Goal: Find specific page/section: Find specific page/section

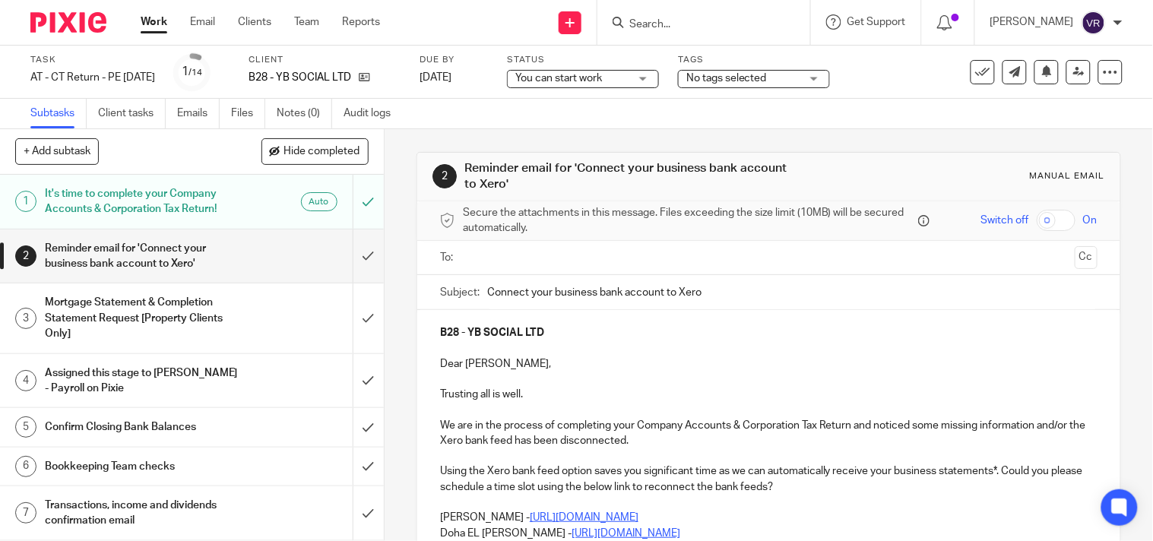
click at [715, 25] on input "Search" at bounding box center [696, 25] width 137 height 14
paste input "Premier Works Ltd"
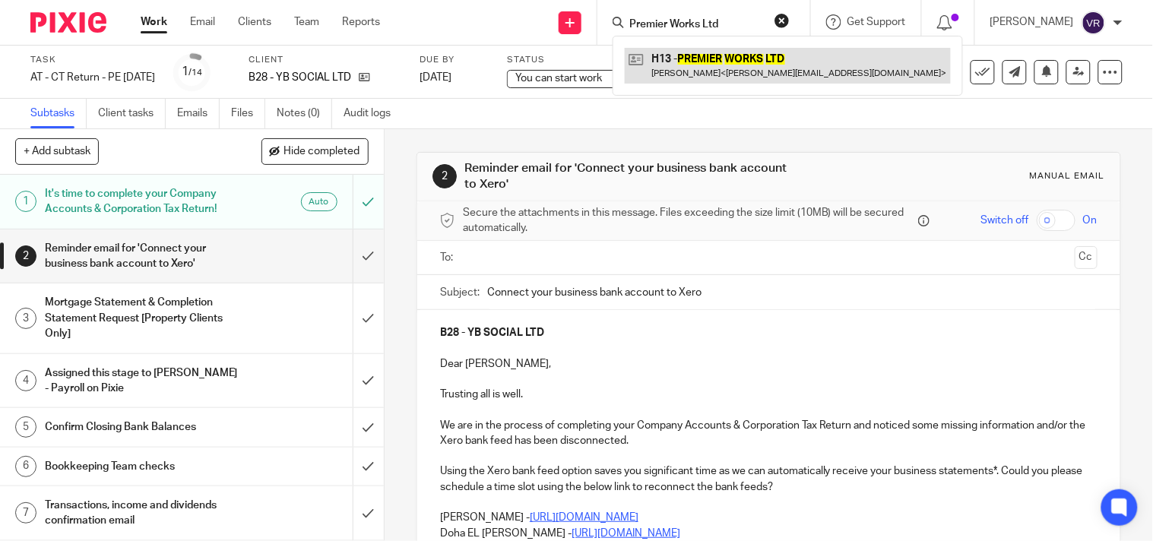
type input "Premier Works Ltd"
click at [726, 53] on link at bounding box center [788, 65] width 326 height 35
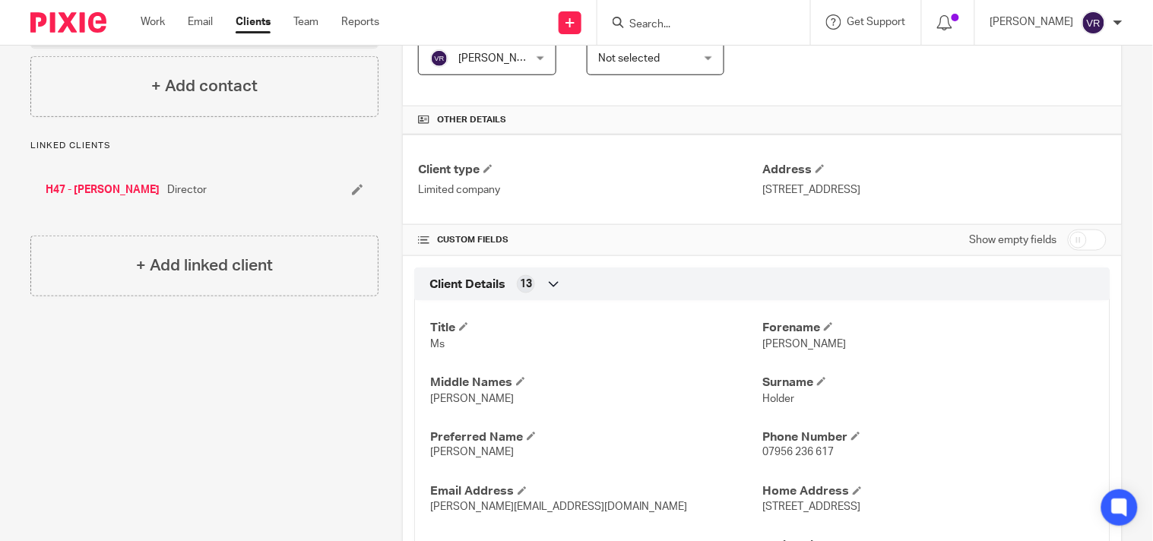
scroll to position [169, 0]
